Goal: Task Accomplishment & Management: Use online tool/utility

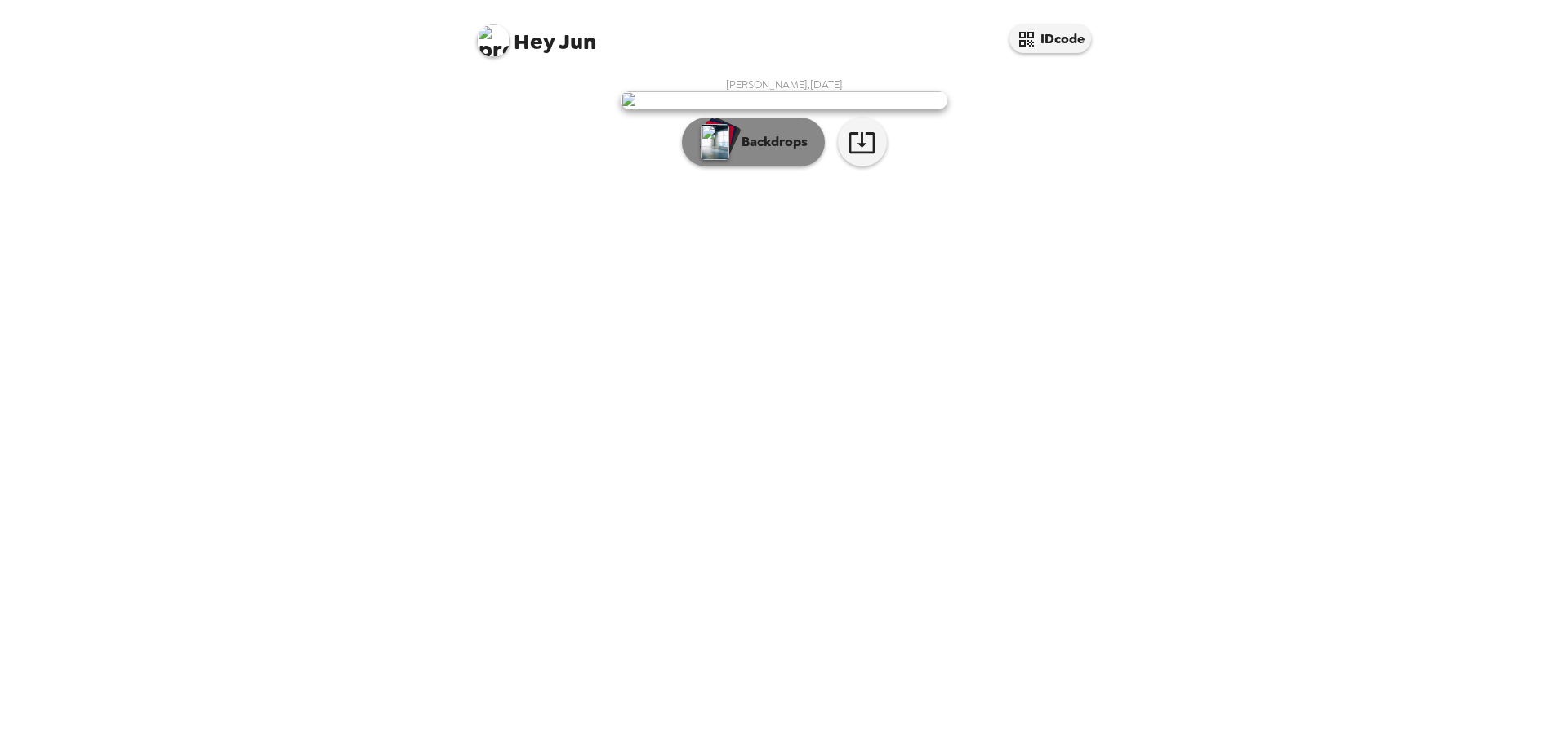
click at [782, 167] on button "Backdrops" at bounding box center [753, 142] width 143 height 49
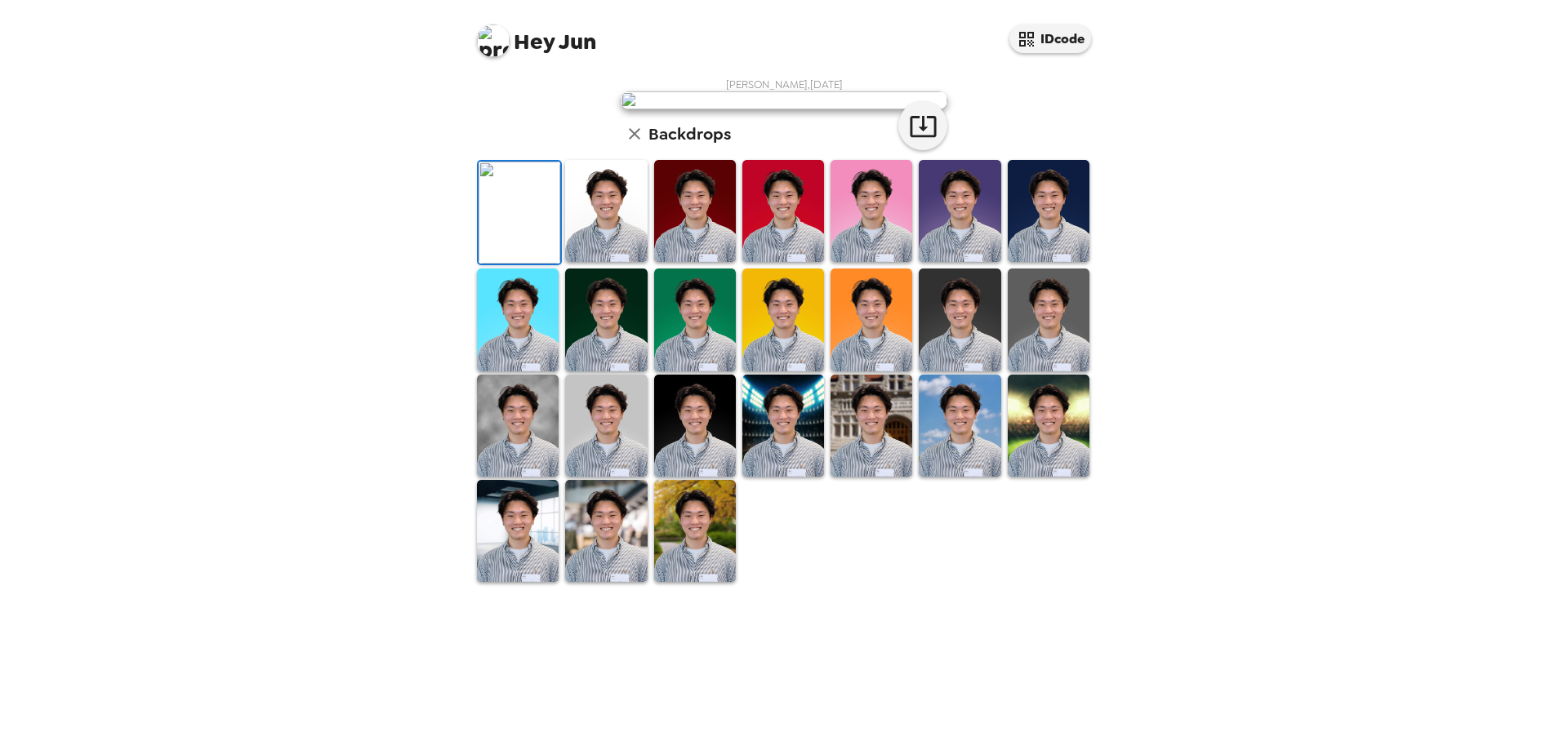
scroll to position [136, 0]
click at [609, 262] on img at bounding box center [606, 211] width 82 height 102
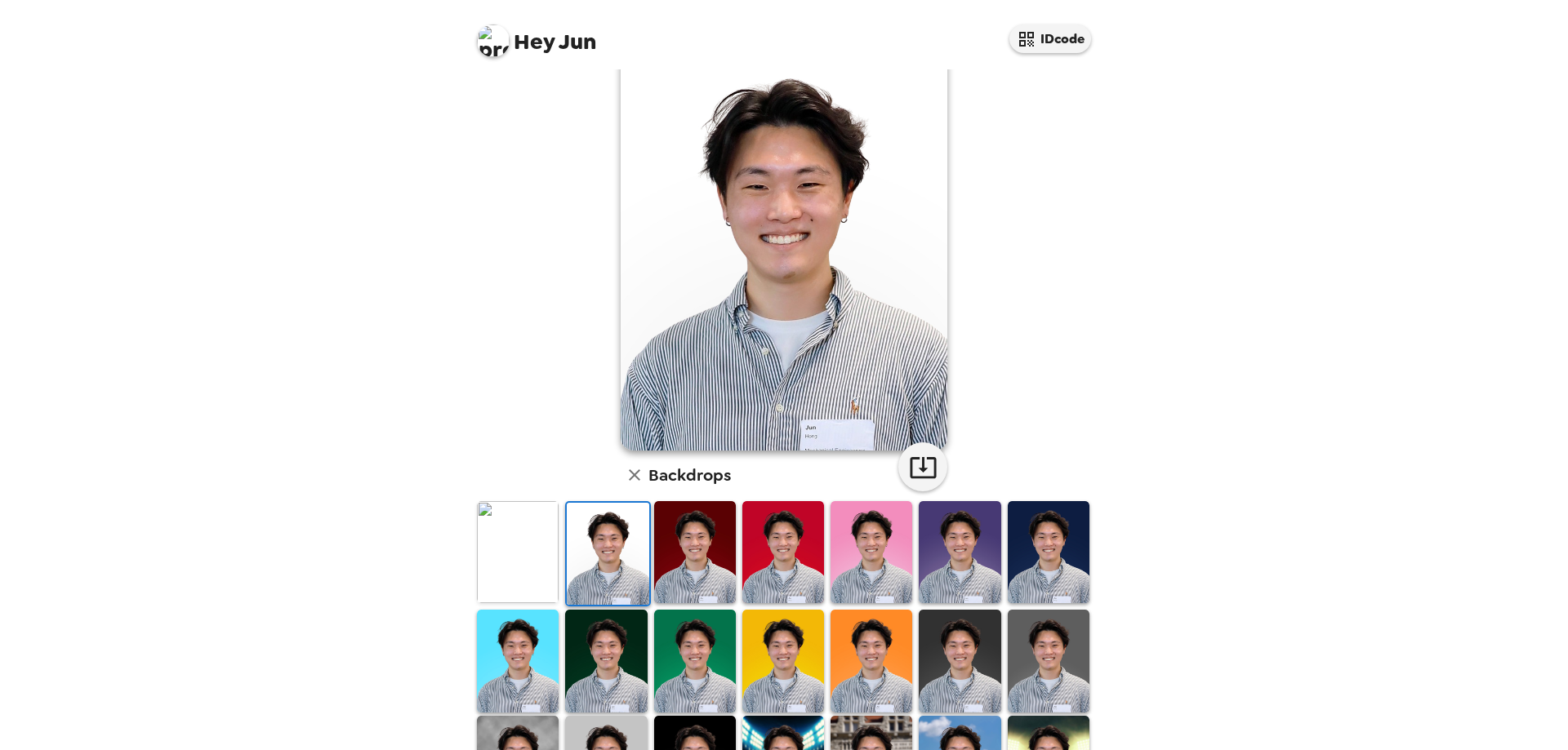
scroll to position [0, 0]
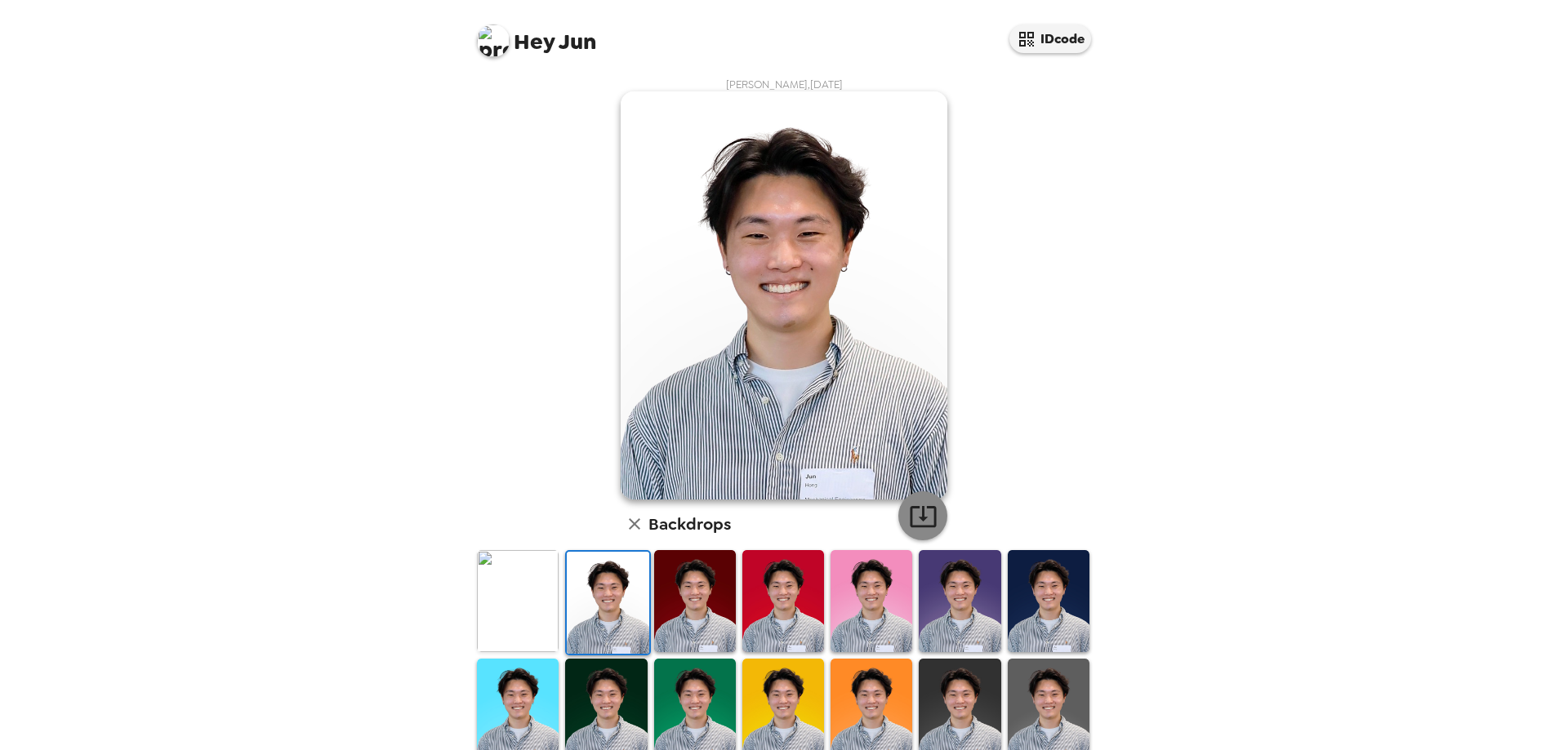
click at [925, 513] on icon "button" at bounding box center [923, 515] width 29 height 29
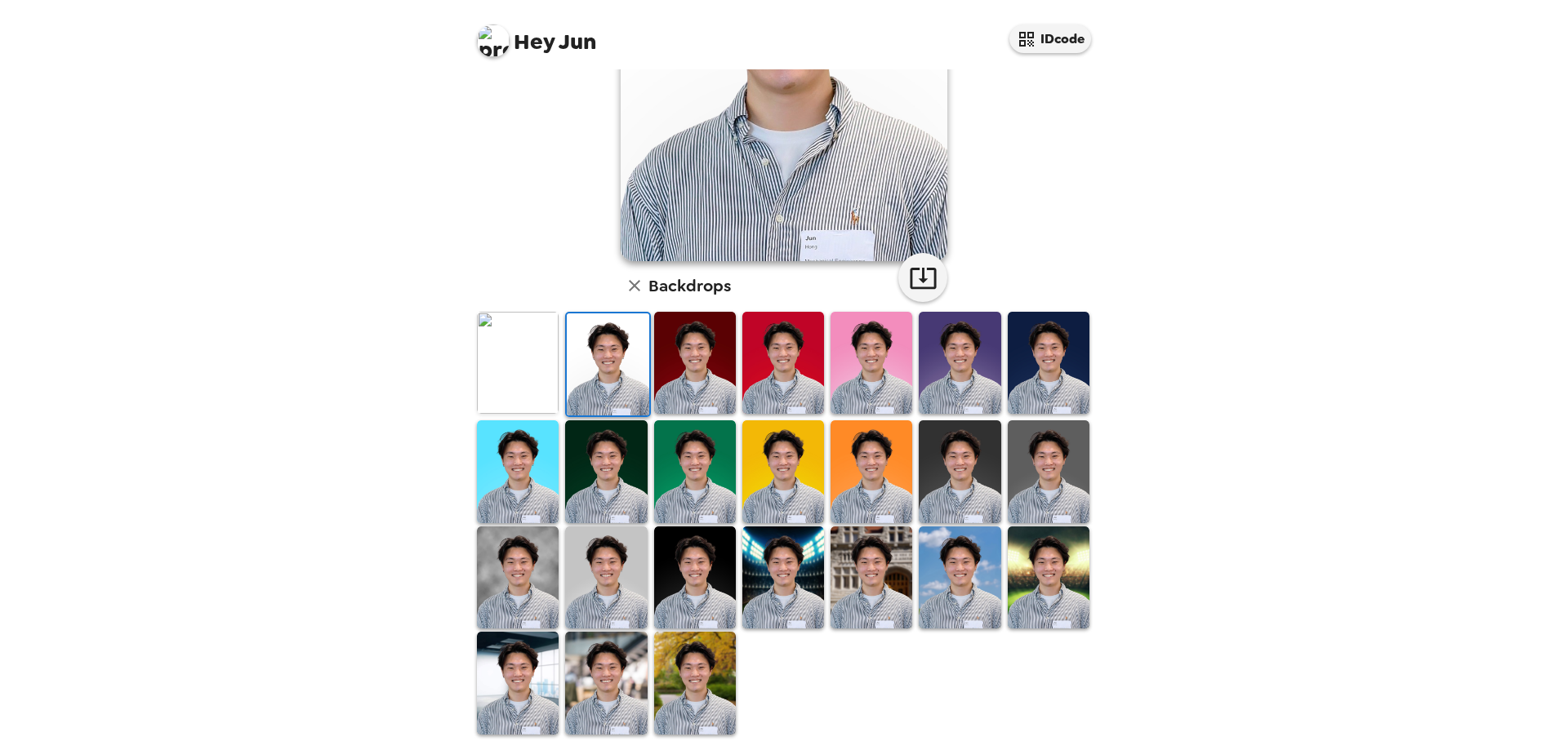
scroll to position [240, 0]
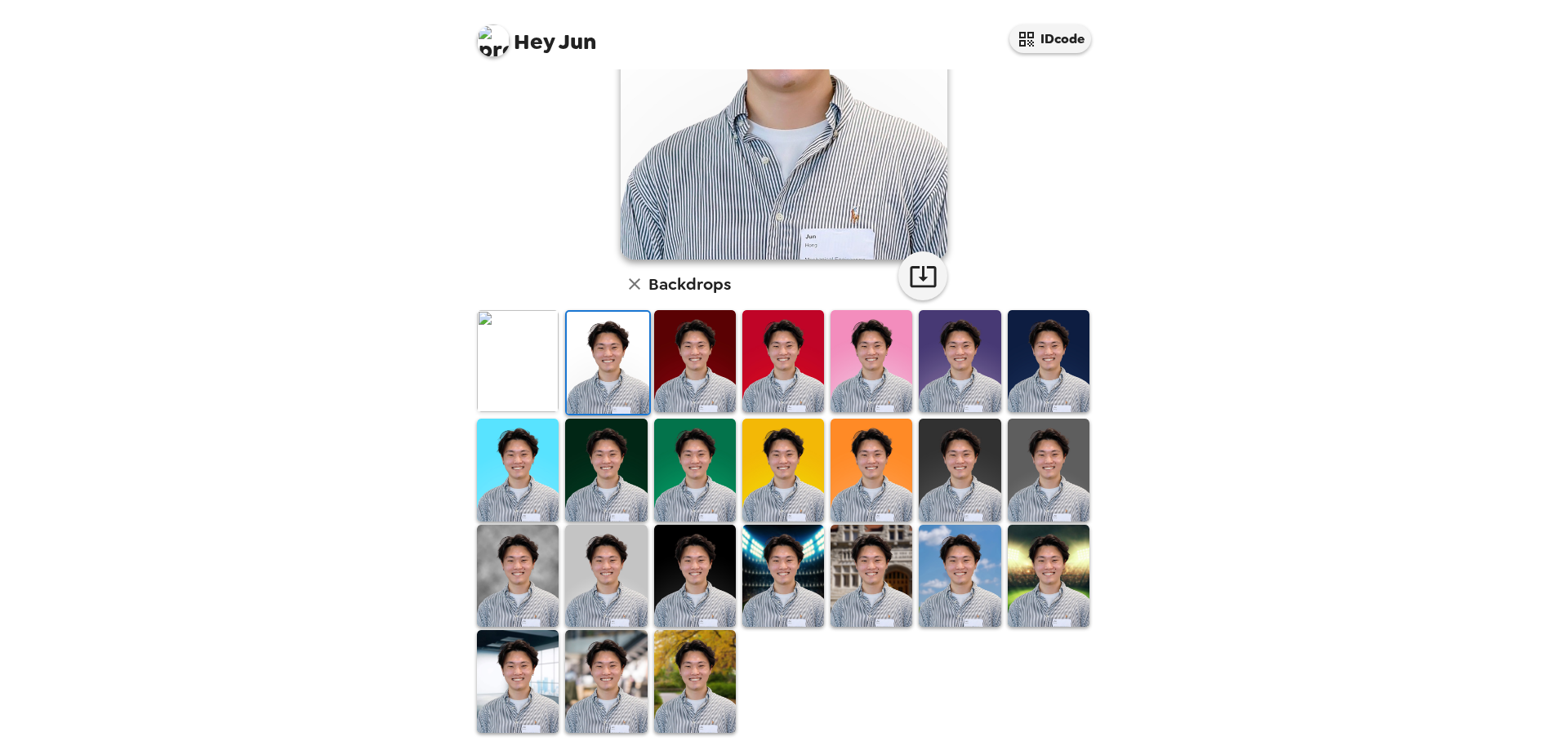
click at [706, 567] on img at bounding box center [694, 575] width 82 height 102
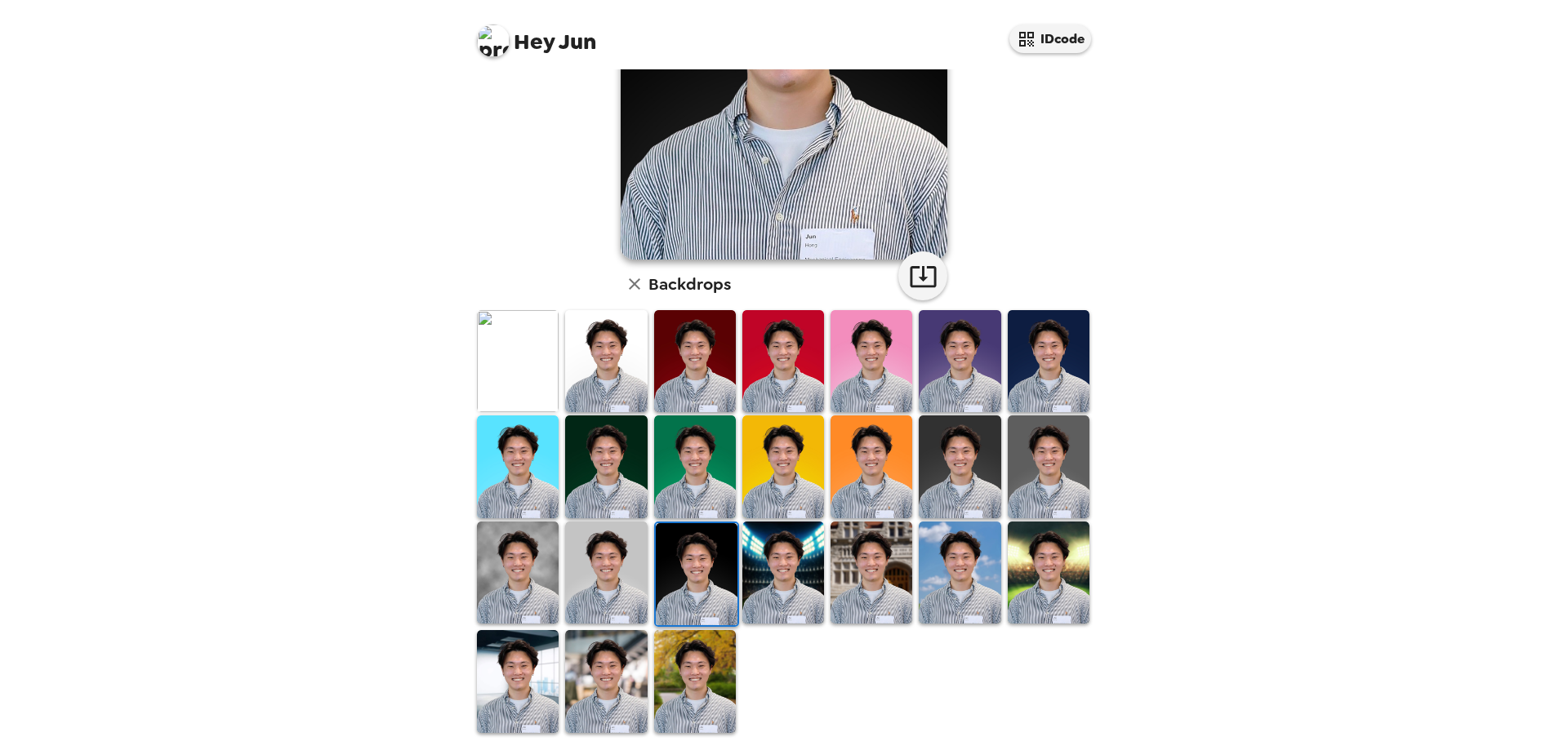
scroll to position [0, 0]
click at [617, 570] on img at bounding box center [606, 572] width 82 height 102
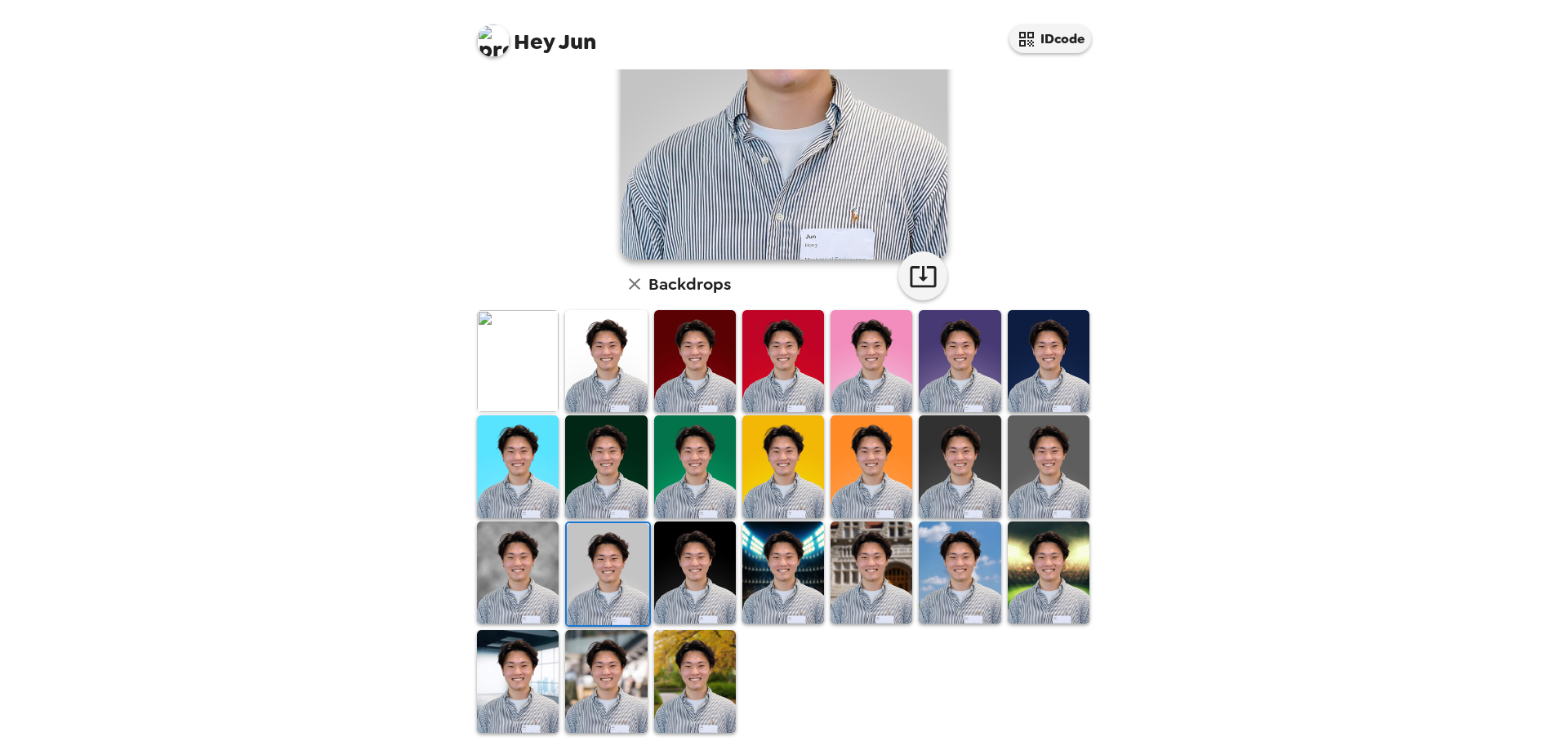
click at [522, 677] on img at bounding box center [517, 681] width 82 height 102
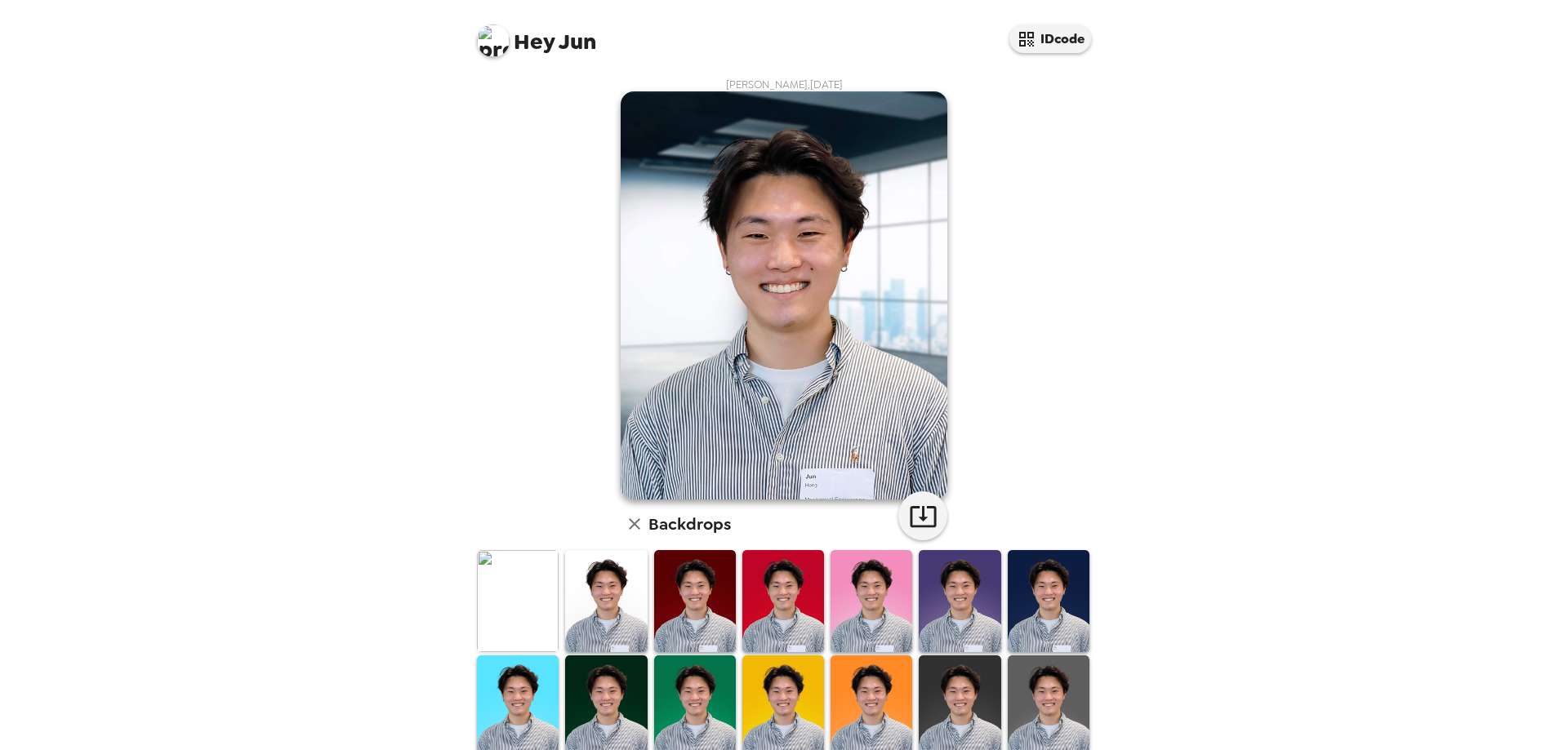
click at [1018, 626] on img at bounding box center [1048, 601] width 82 height 102
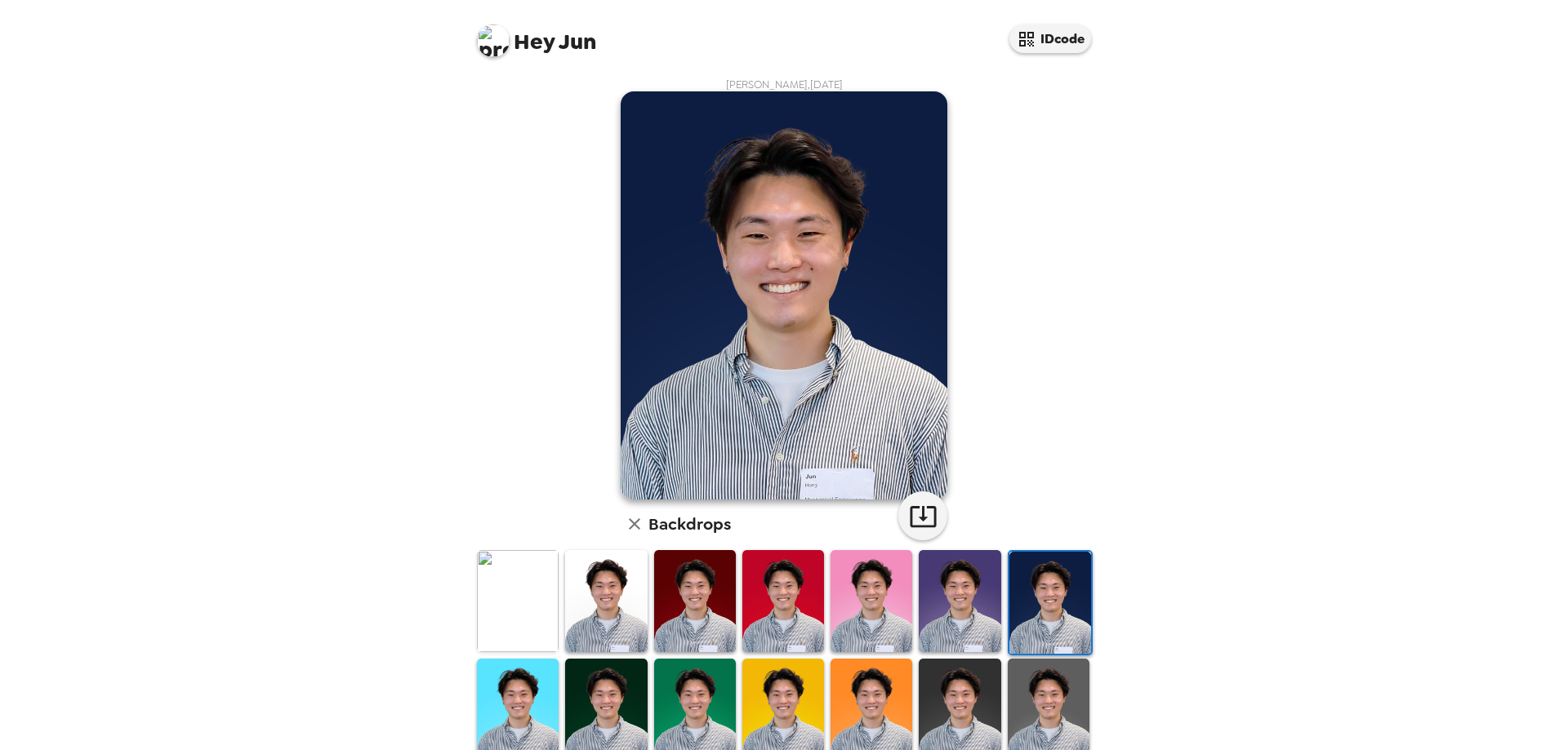
click at [970, 606] on img at bounding box center [959, 601] width 82 height 102
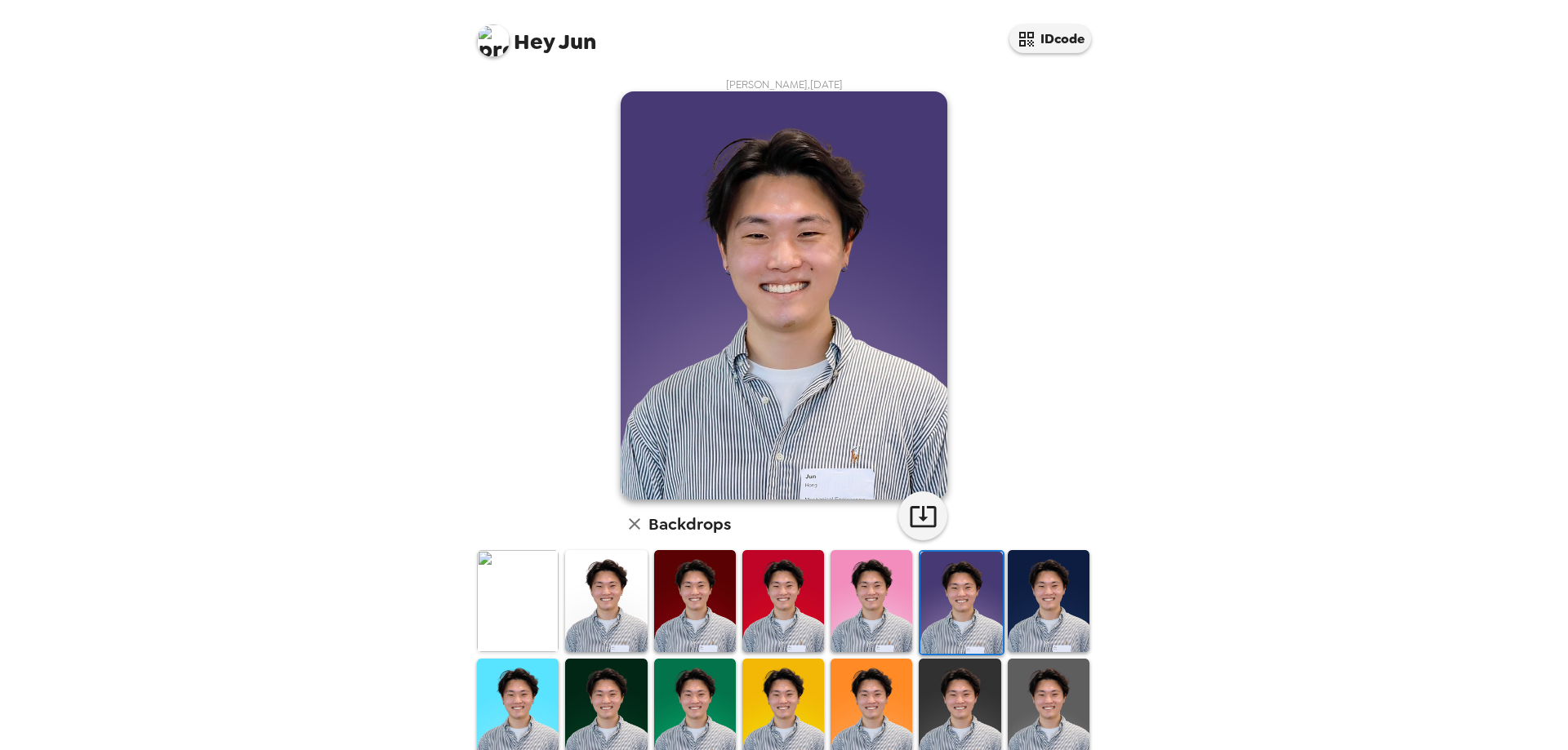
click at [921, 602] on img at bounding box center [960, 602] width 82 height 102
click at [883, 598] on img at bounding box center [871, 601] width 82 height 102
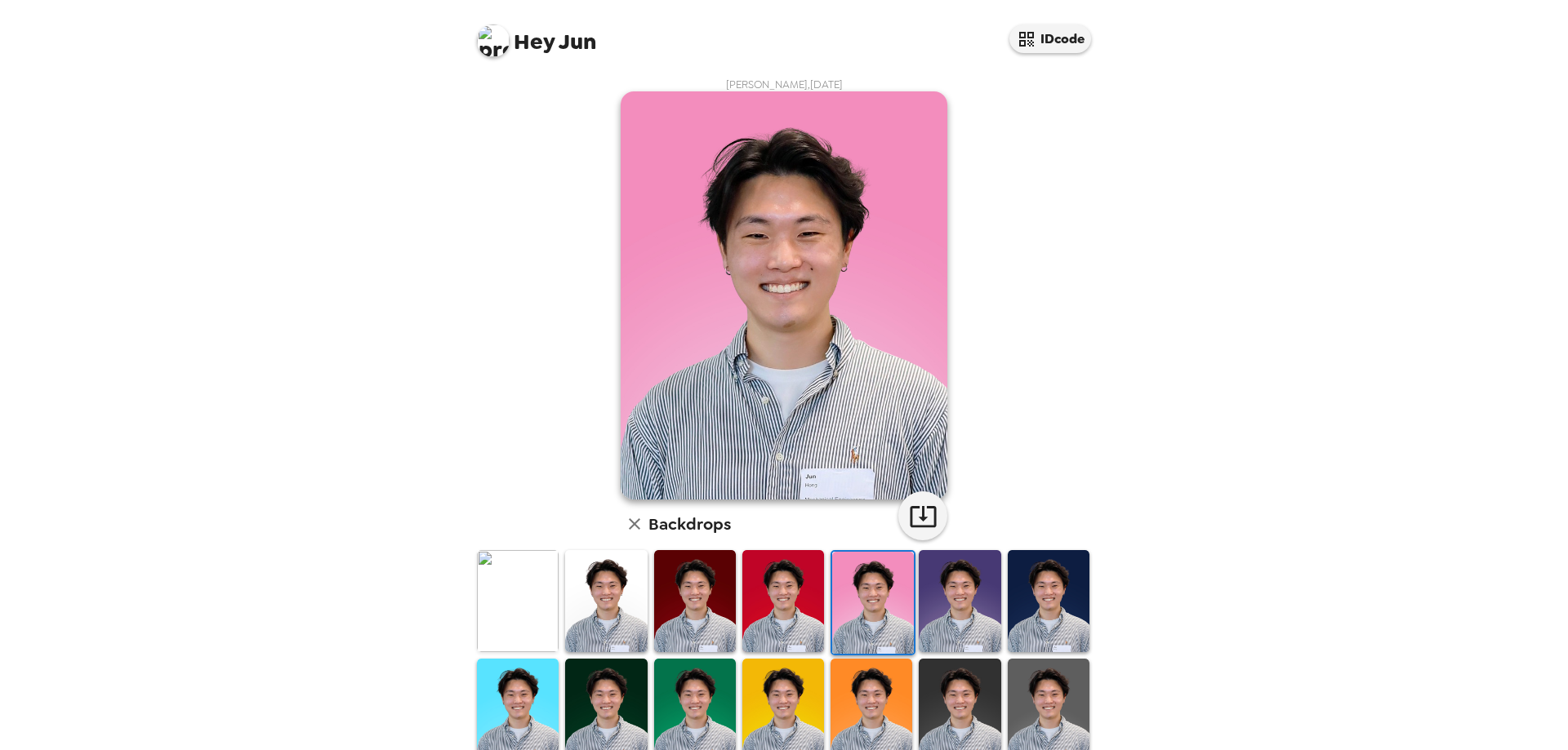
click at [786, 595] on img at bounding box center [783, 601] width 82 height 102
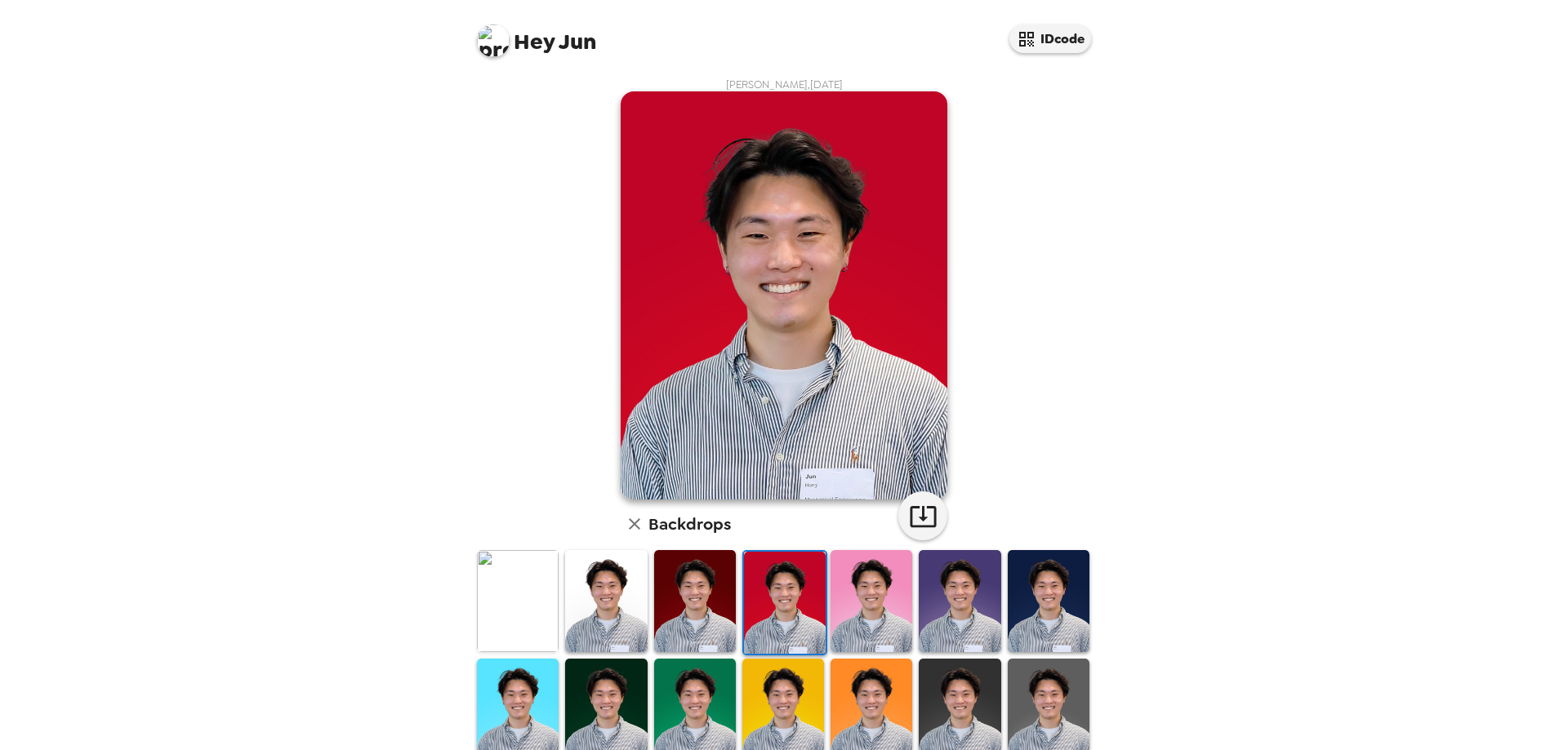
click at [717, 590] on img at bounding box center [694, 601] width 82 height 102
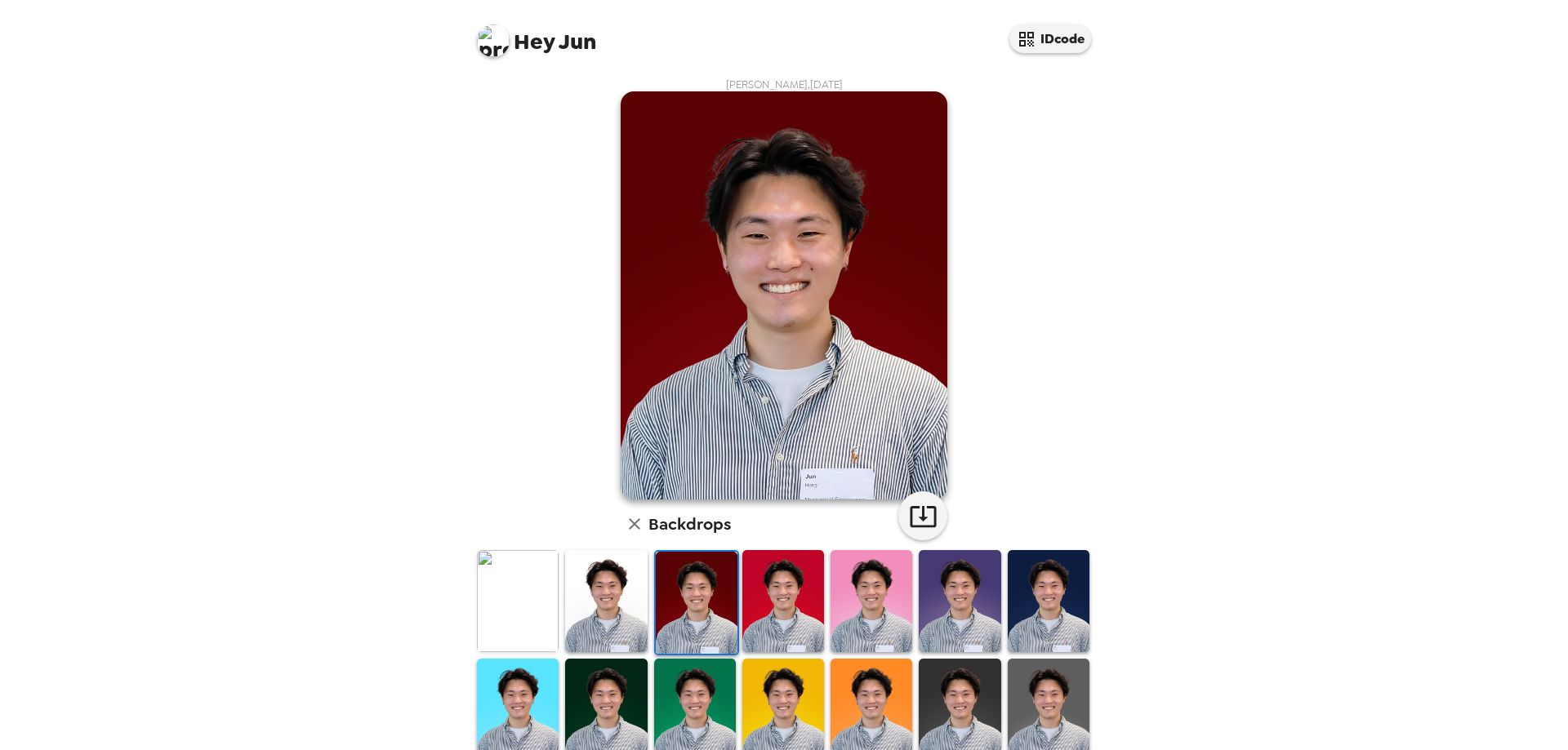
click at [631, 586] on img at bounding box center [606, 601] width 82 height 102
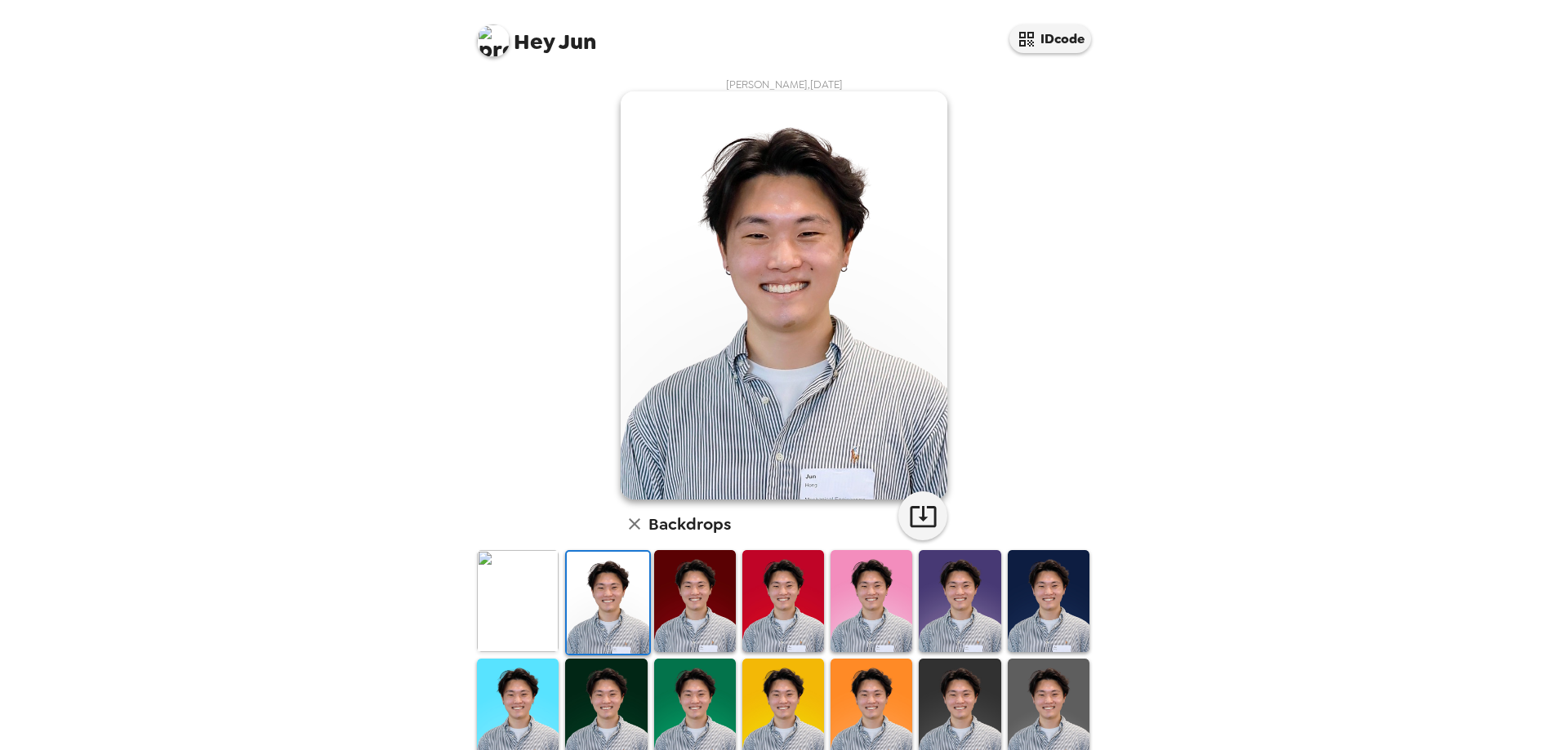
click at [518, 584] on img at bounding box center [517, 601] width 82 height 102
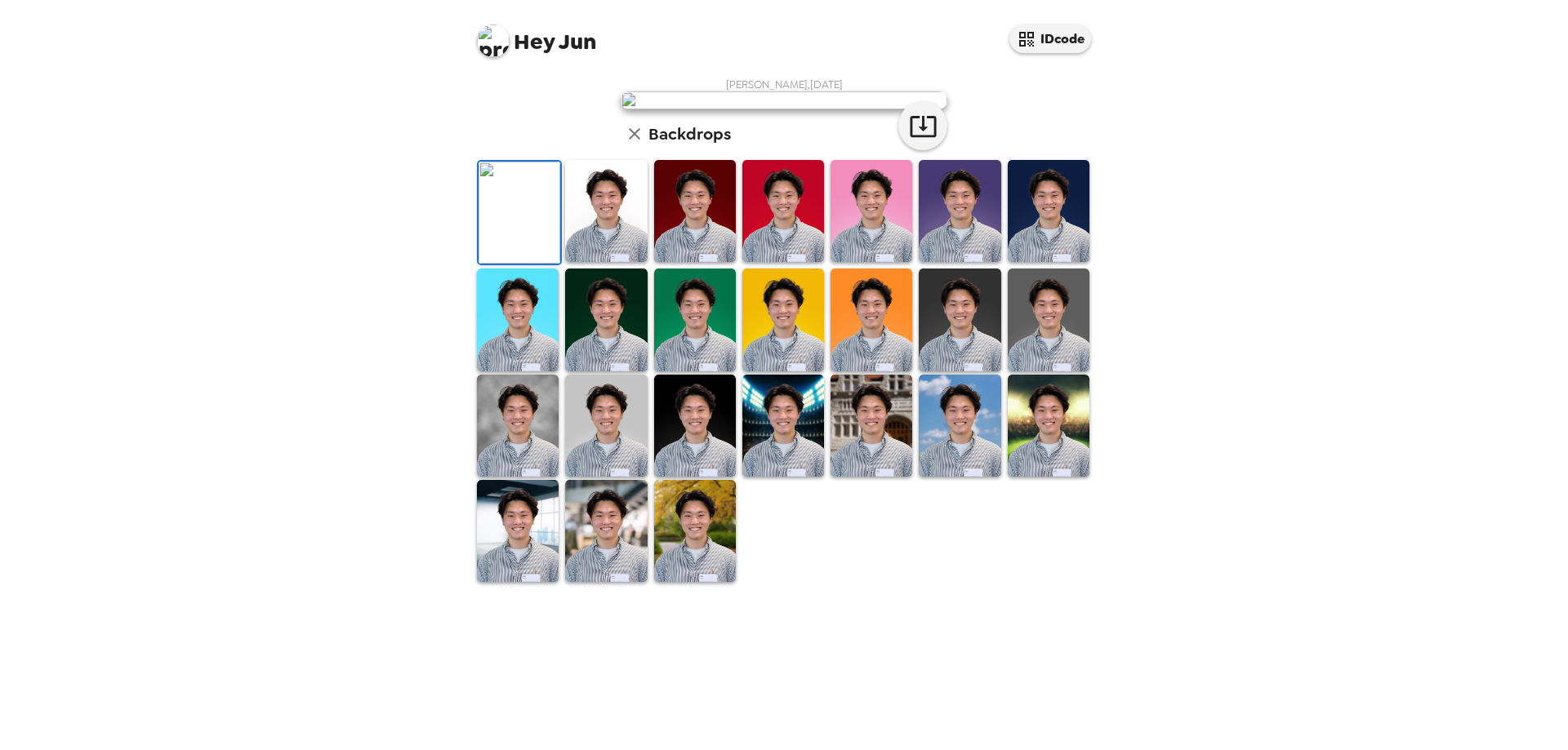
click at [566, 262] on img at bounding box center [606, 211] width 82 height 102
